Goal: Task Accomplishment & Management: Use online tool/utility

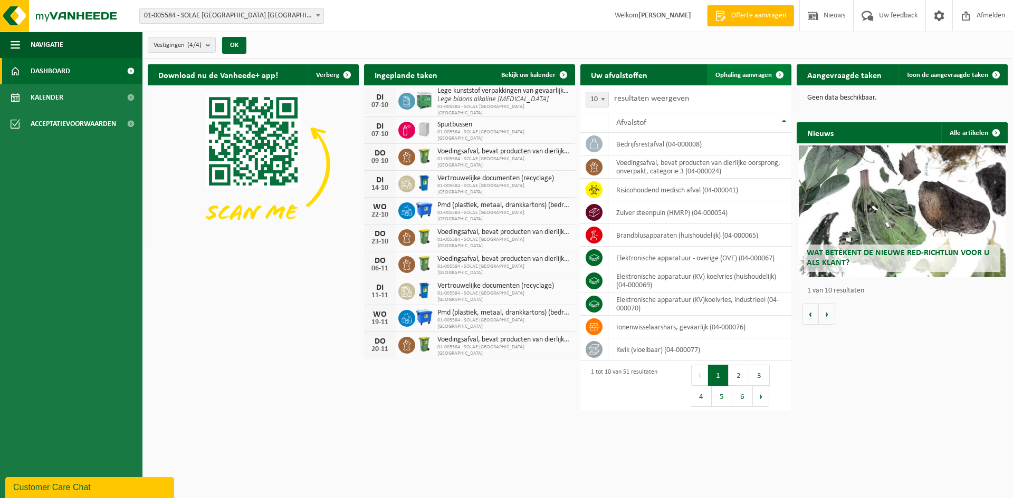
click at [748, 74] on span "Ophaling aanvragen" at bounding box center [743, 75] width 56 height 7
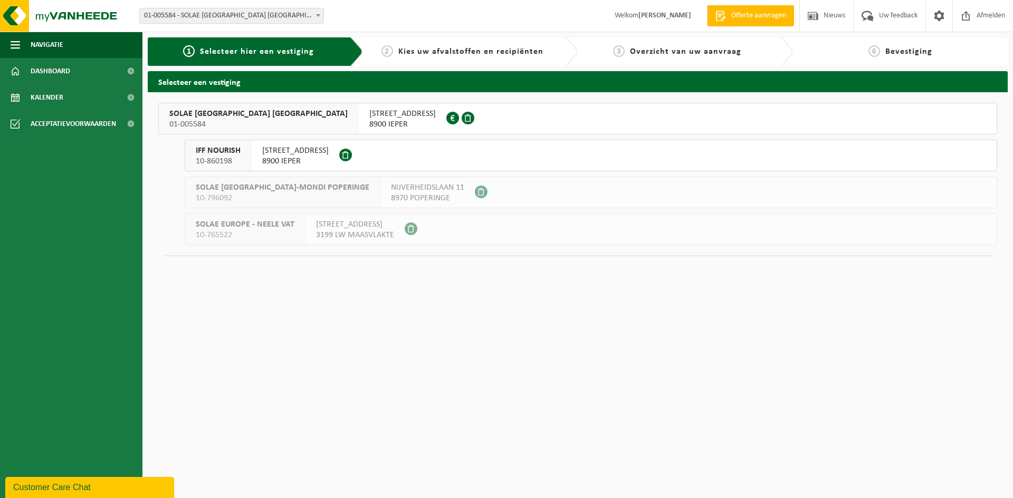
click at [343, 156] on span at bounding box center [345, 155] width 13 height 13
click at [369, 116] on span "ZWAANHOFWEG 1" at bounding box center [402, 114] width 66 height 11
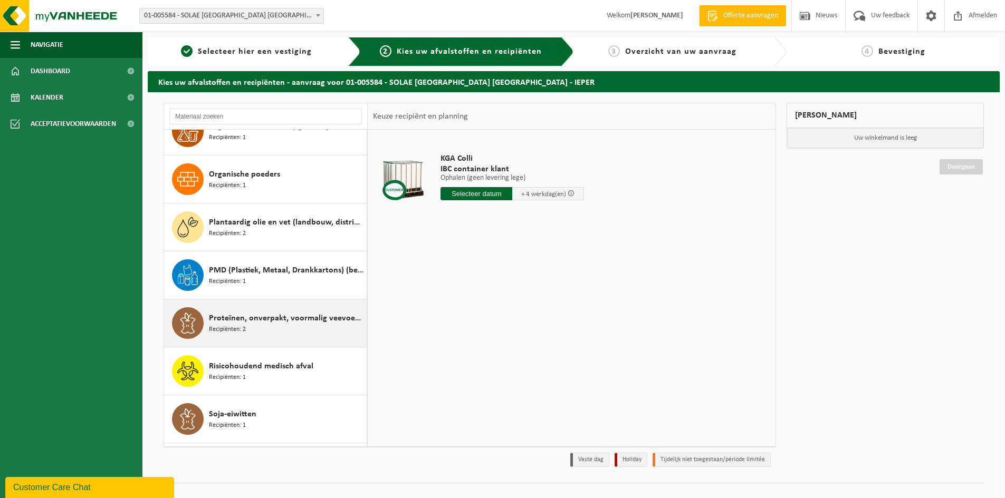
scroll to position [1477, 0]
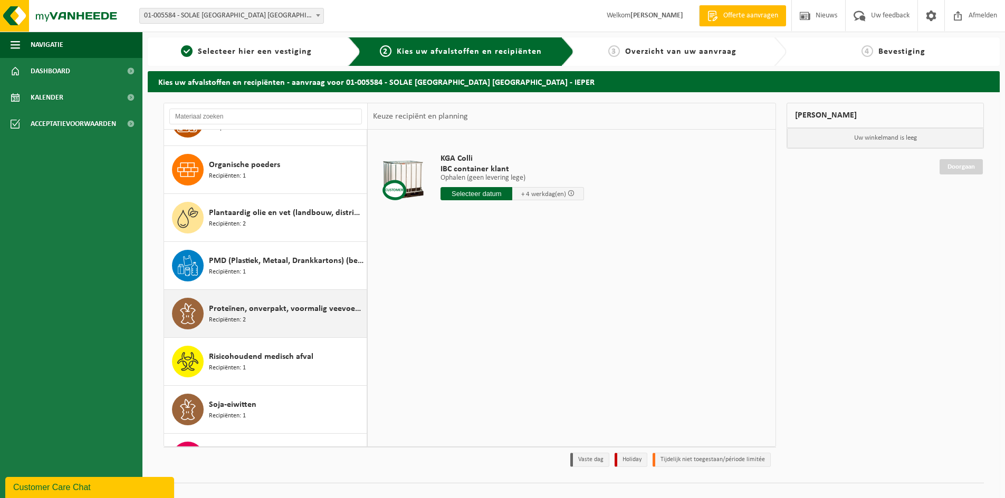
click at [246, 310] on span "Proteïnen, onverpakt, voormalig veevoeder" at bounding box center [286, 309] width 155 height 13
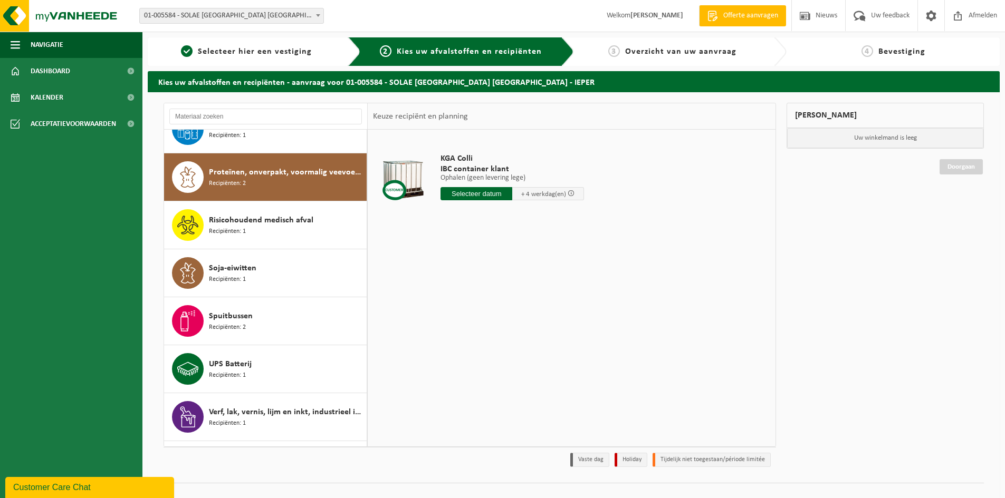
scroll to position [1634, 0]
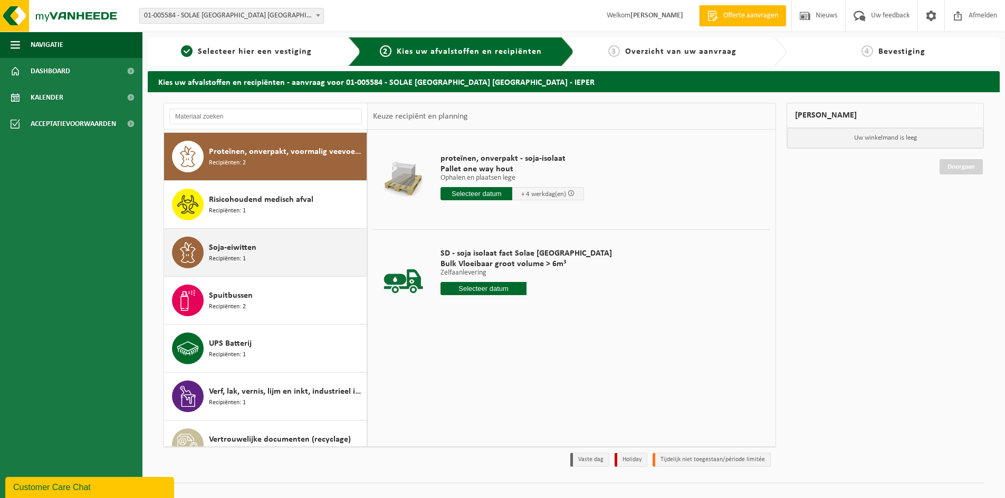
click at [230, 254] on span "Recipiënten: 1" at bounding box center [227, 259] width 37 height 10
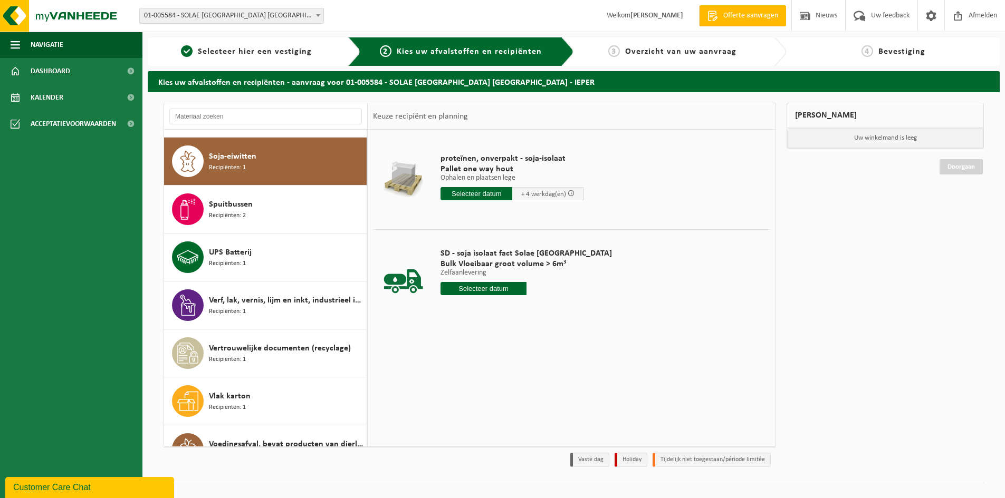
scroll to position [1730, 0]
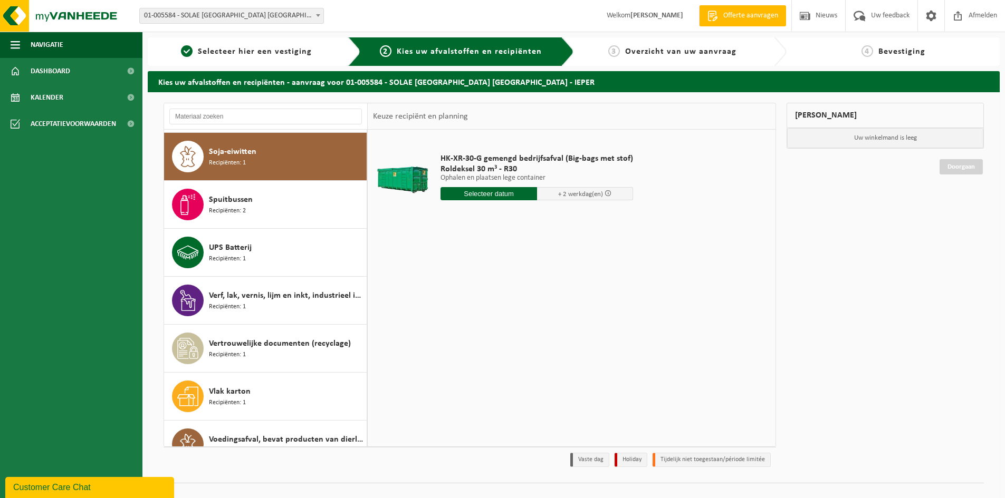
click at [459, 198] on input "text" at bounding box center [488, 193] width 97 height 13
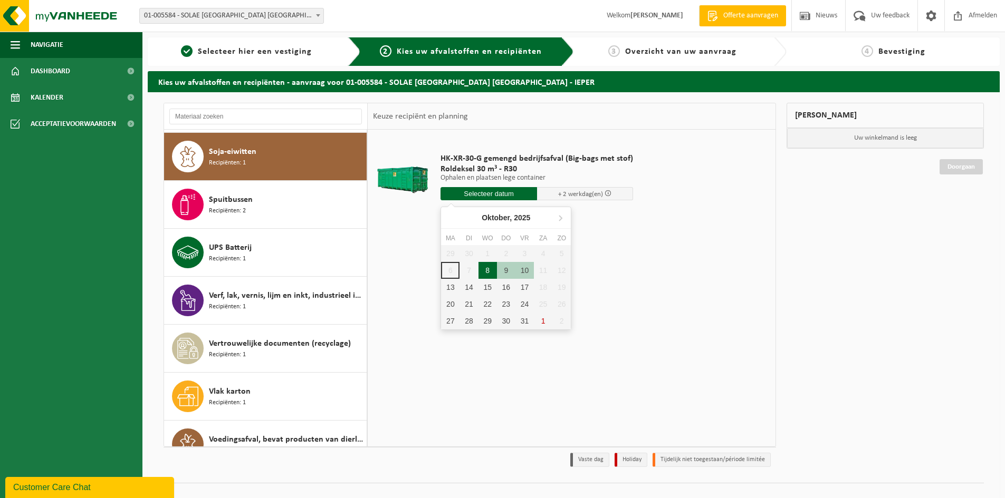
click at [485, 272] on div "8" at bounding box center [487, 270] width 18 height 17
type input "Van 2025-10-08"
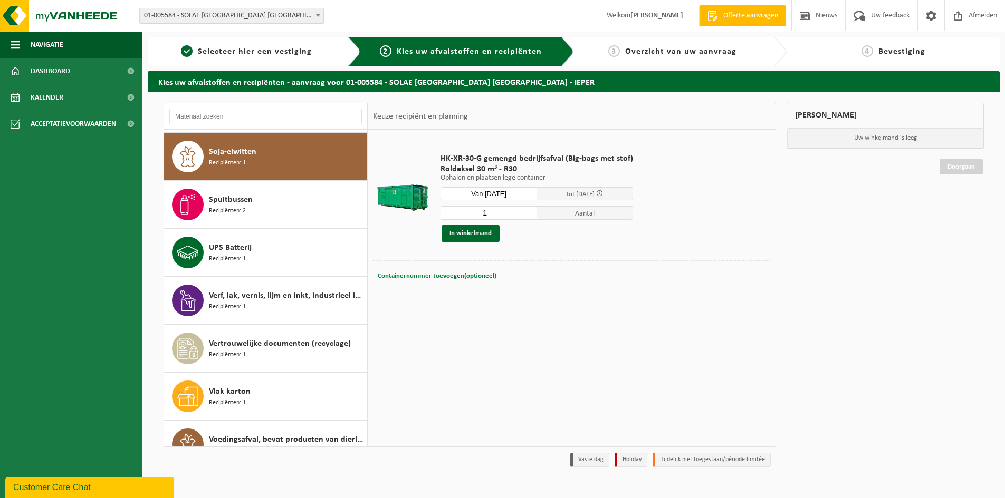
click at [472, 277] on span "Containernummer toevoegen(optioneel)" at bounding box center [437, 276] width 119 height 7
type input "R30-224"
click at [462, 231] on button "In winkelmand" at bounding box center [470, 233] width 58 height 17
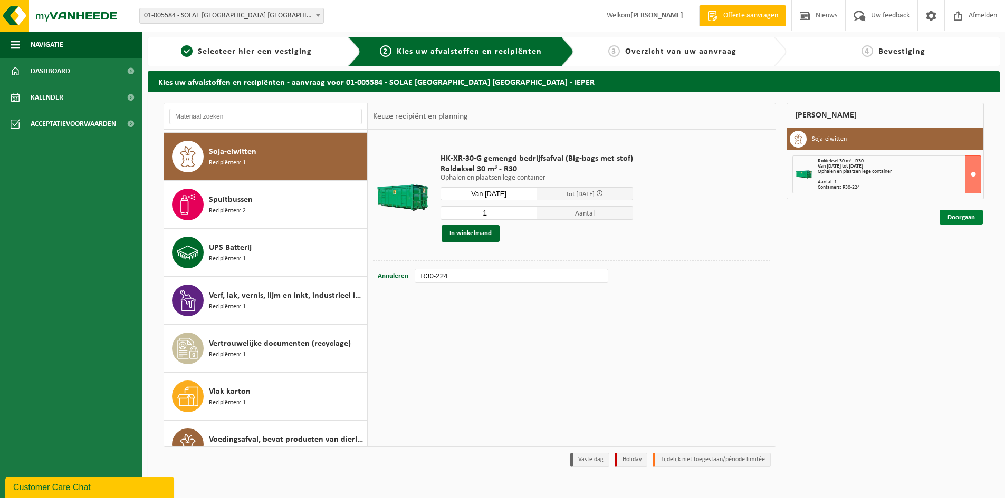
click at [946, 214] on link "Doorgaan" at bounding box center [960, 217] width 43 height 15
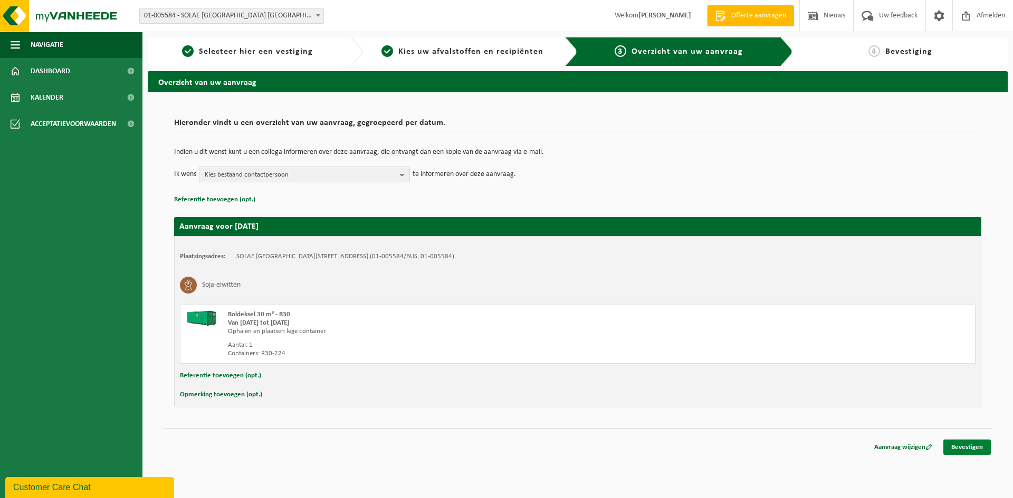
click at [964, 447] on link "Bevestigen" at bounding box center [966, 447] width 47 height 15
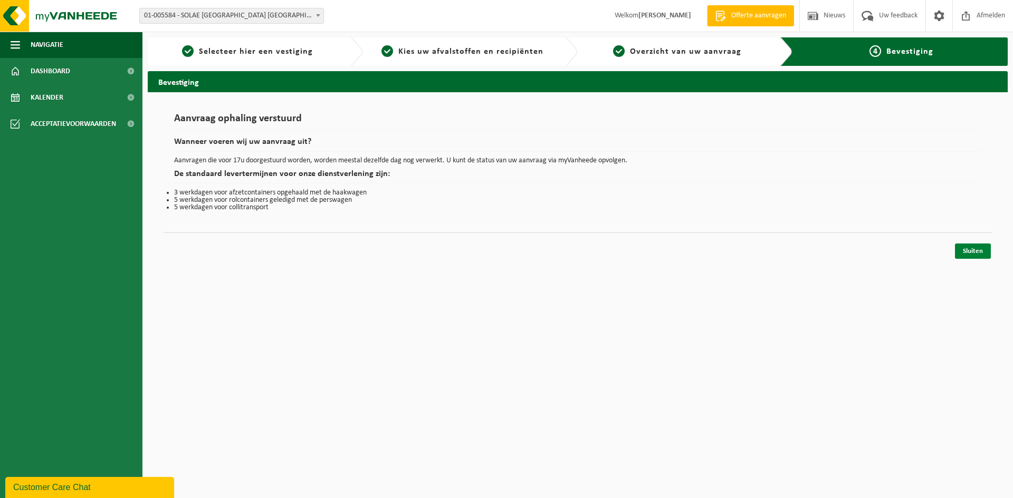
click at [986, 255] on link "Sluiten" at bounding box center [973, 251] width 36 height 15
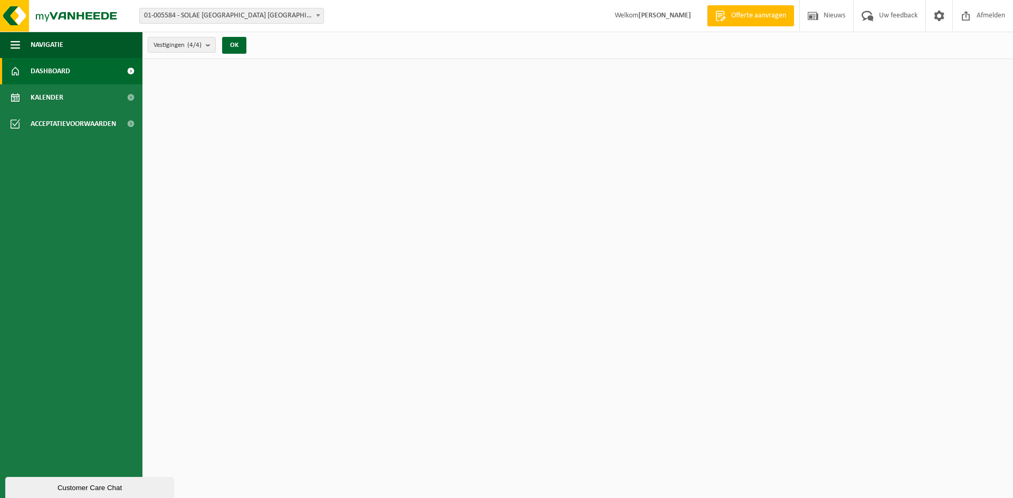
click at [562, 265] on span "01-005584 - SOLAE [GEOGRAPHIC_DATA] [GEOGRAPHIC_DATA]" at bounding box center [503, 270] width 132 height 13
